Goal: Information Seeking & Learning: Learn about a topic

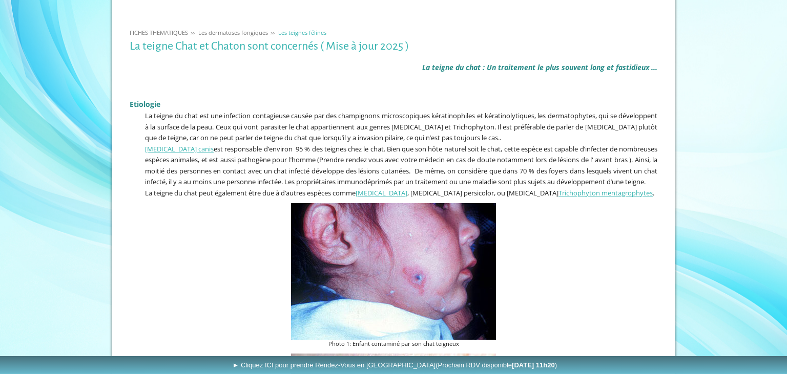
scroll to position [190, 0]
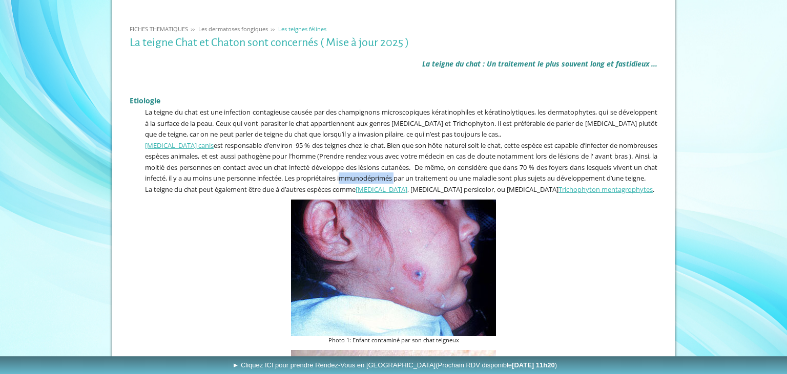
drag, startPoint x: 482, startPoint y: 177, endPoint x: 428, endPoint y: 177, distance: 53.8
click at [428, 177] on span "[MEDICAL_DATA] canis est responsable d’environ 95 % des teignes chez le chat. B…" at bounding box center [401, 162] width 512 height 43
copy span "immunodéprimés"
click at [523, 174] on span "[MEDICAL_DATA] canis est responsable d’environ 95 % des teignes chez le chat. B…" at bounding box center [401, 162] width 512 height 43
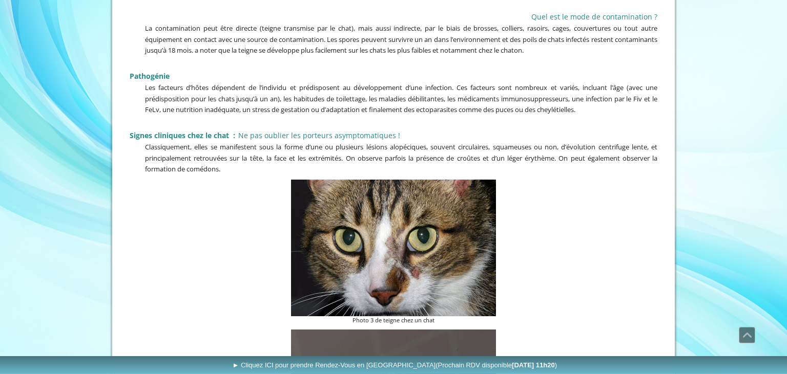
scroll to position [1035, 0]
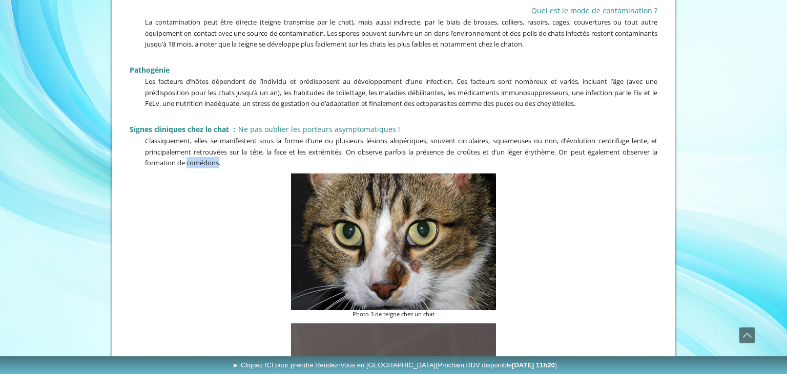
drag, startPoint x: 187, startPoint y: 168, endPoint x: 220, endPoint y: 169, distance: 32.8
click at [220, 168] on span "Classiquement, elles se manifestent sous la forme d’une ou plusieurs lésions al…" at bounding box center [401, 151] width 512 height 31
copy span "comédons"
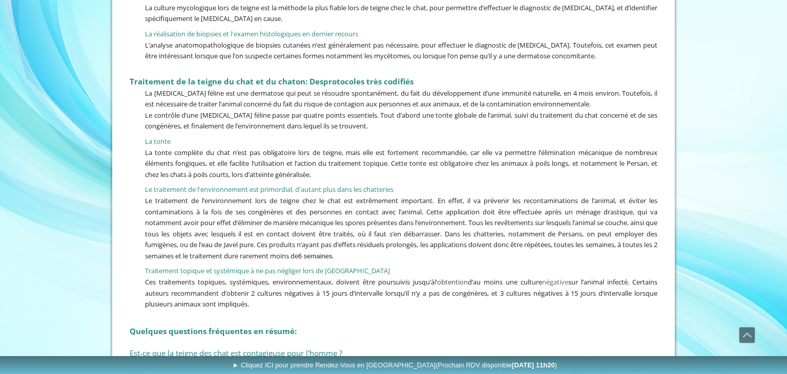
scroll to position [2177, 0]
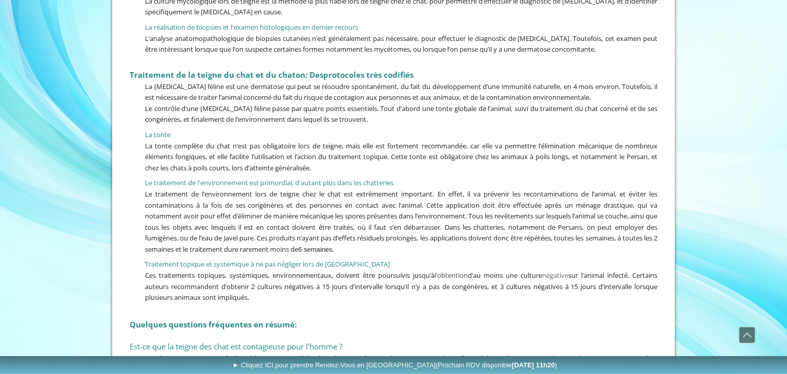
click at [448, 109] on span "Le contrôle d’une [MEDICAL_DATA] féline passe par quatre points essentiels. Tou…" at bounding box center [401, 114] width 512 height 20
copy span "tonte"
click at [176, 120] on span "Le contrôle d’une [MEDICAL_DATA] féline passe par quatre points essentiels. Tou…" at bounding box center [401, 114] width 512 height 20
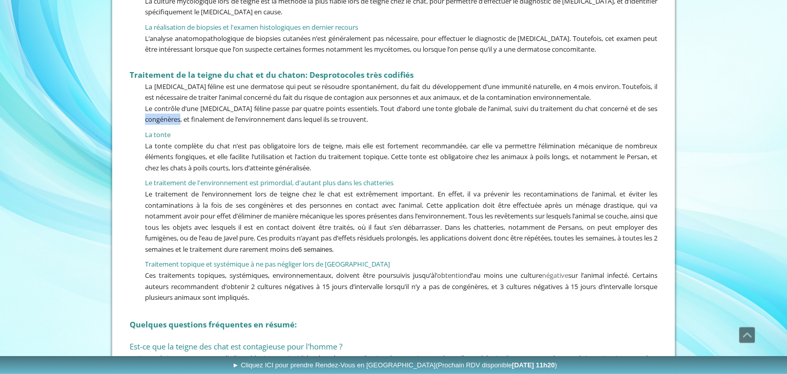
copy span "congénères"
click at [153, 235] on span "Le traitement de l’environnement lors de teigne chez le chat est extrêmement im…" at bounding box center [401, 222] width 512 height 65
copy span "fumigènes"
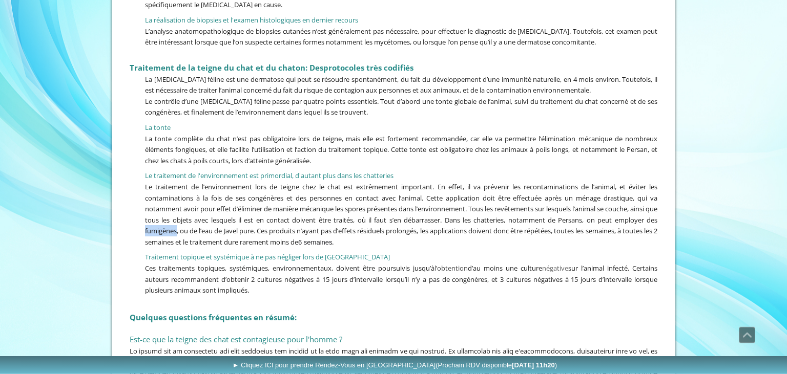
scroll to position [2458, 0]
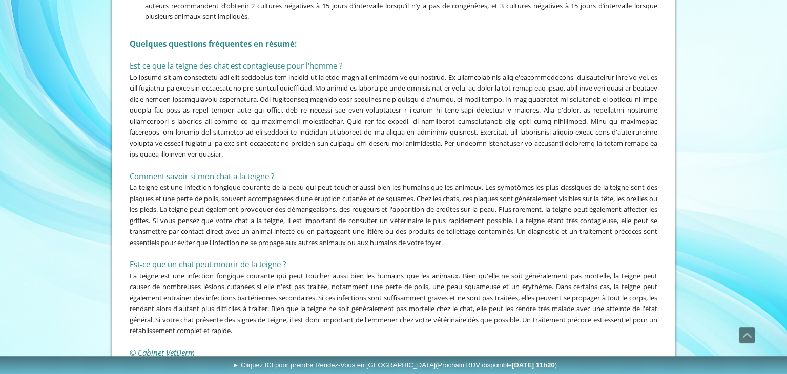
click at [419, 143] on div at bounding box center [394, 116] width 528 height 88
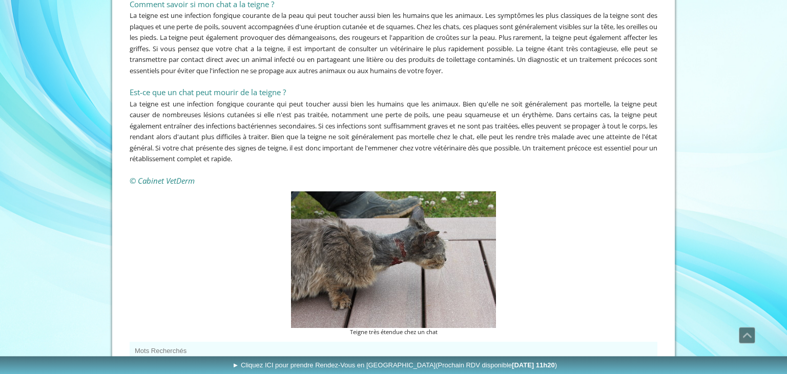
scroll to position [2756, 0]
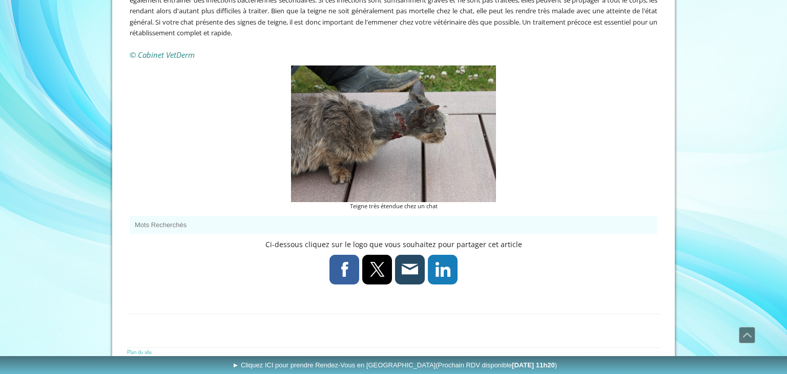
click at [405, 266] on link at bounding box center [410, 270] width 30 height 30
click at [187, 239] on p "Ci-dessous cliquez sur le logo que vous souhaitez pour partager cet article" at bounding box center [394, 244] width 528 height 11
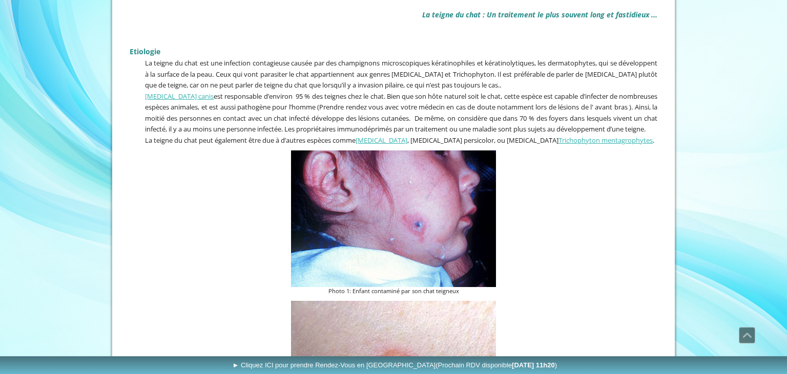
scroll to position [0, 0]
